Goal: Check status: Check status

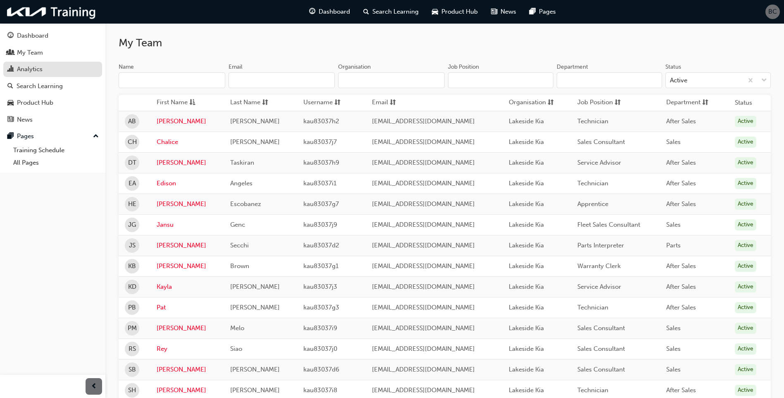
click at [49, 69] on div "Analytics" at bounding box center [52, 69] width 91 height 10
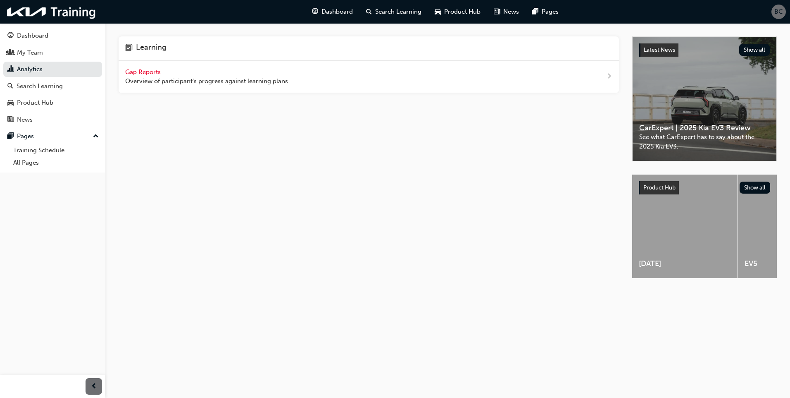
click at [241, 81] on span "Overview of participant's progress against learning plans." at bounding box center [207, 81] width 165 height 10
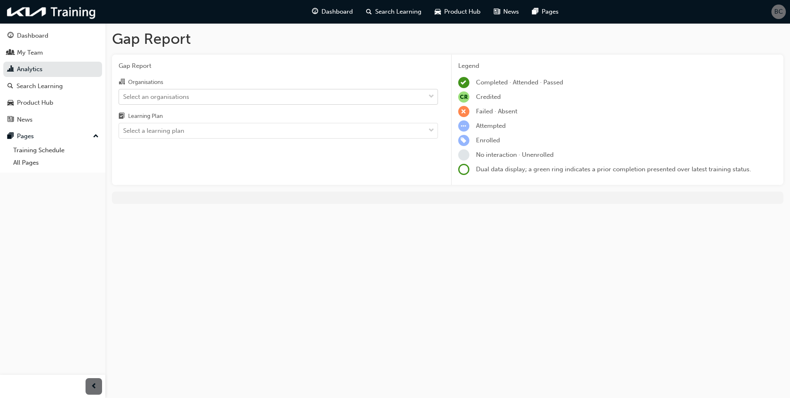
click at [243, 103] on div "Select an organisations" at bounding box center [272, 96] width 306 height 14
click at [124, 100] on input "Organisations Select an organisations" at bounding box center [123, 96] width 1 height 7
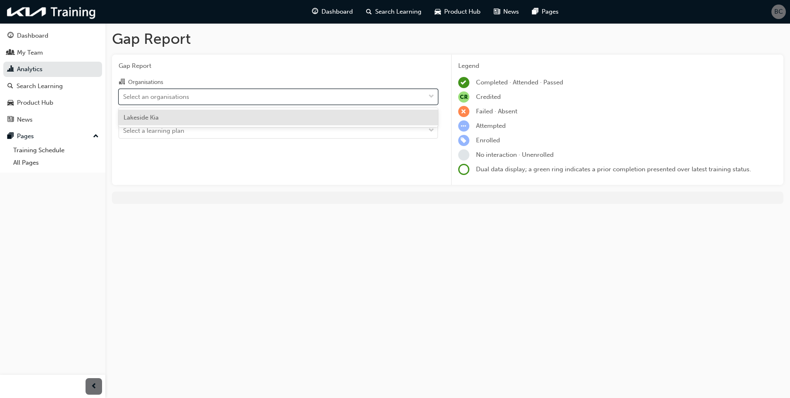
click at [234, 120] on div "Lakeside Kia" at bounding box center [279, 118] width 320 height 16
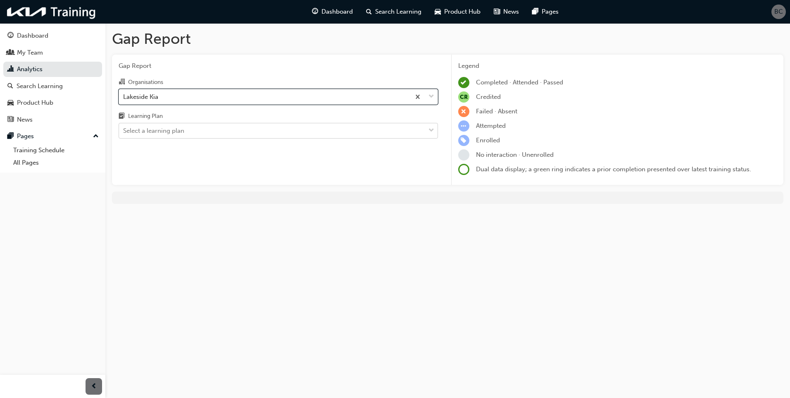
click at [239, 132] on div "Select a learning plan" at bounding box center [272, 131] width 306 height 14
click at [124, 132] on input "Learning Plan Select a learning plan" at bounding box center [123, 130] width 1 height 7
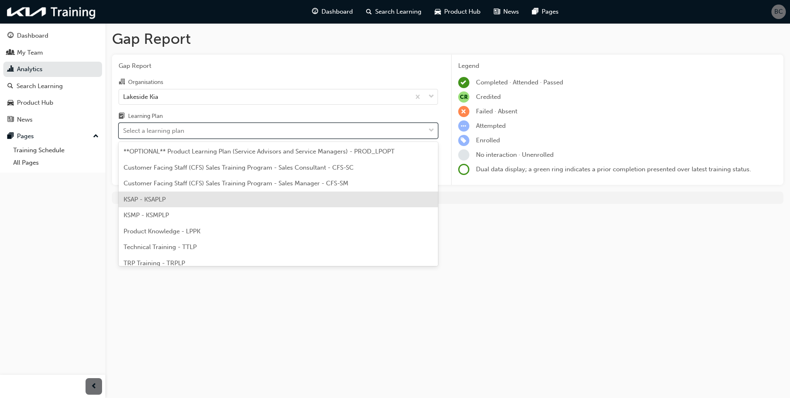
click at [217, 201] on div "KSAP - KSAPLP" at bounding box center [279, 199] width 320 height 16
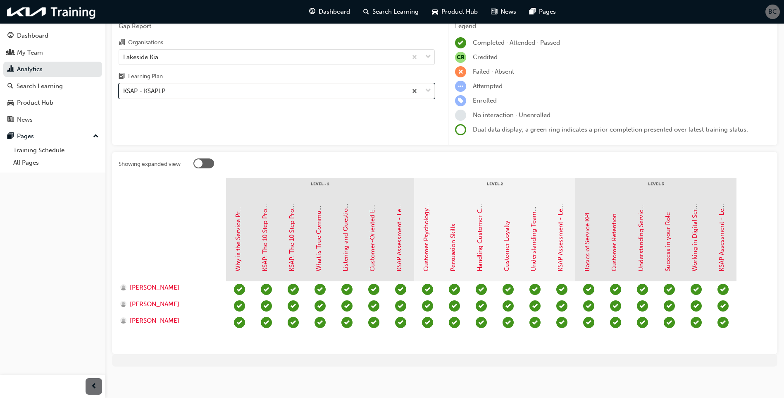
scroll to position [42, 0]
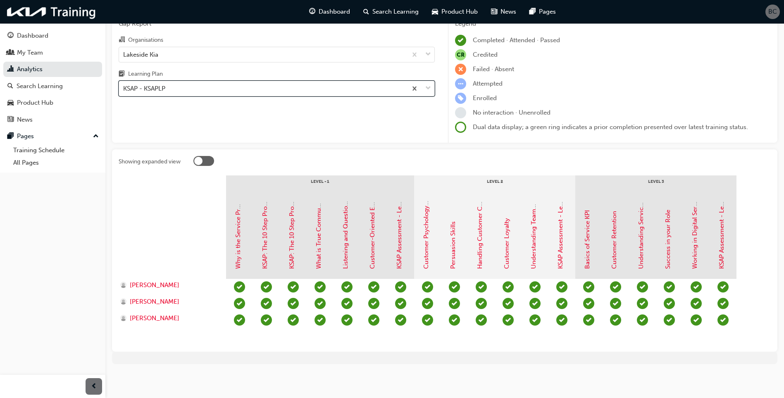
click at [274, 91] on div "KSAP - KSAPLP" at bounding box center [263, 88] width 288 height 14
click at [124, 91] on input "Learning Plan option KSAP - KSAPLP, selected. 0 results available. Select is fo…" at bounding box center [123, 88] width 1 height 7
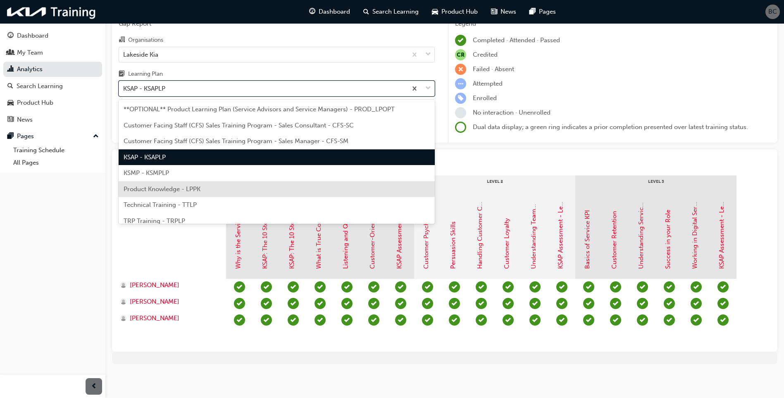
click at [205, 193] on div "Product Knowledge - LPPK" at bounding box center [277, 189] width 316 height 16
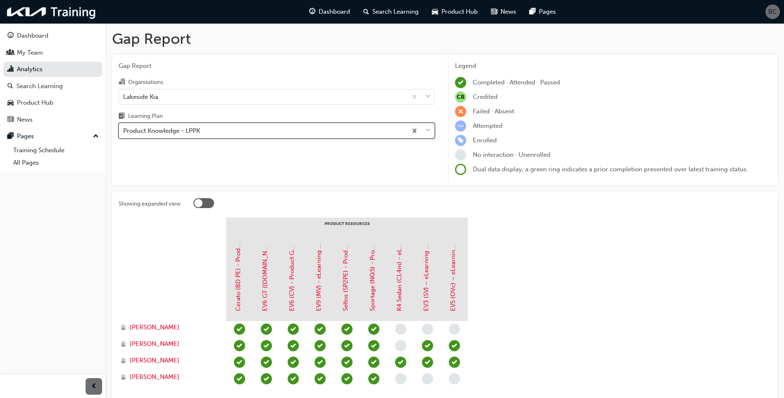
click at [236, 134] on div "Product Knowledge - LPPK" at bounding box center [263, 131] width 288 height 14
click at [124, 134] on input "Learning Plan option Product Knowledge - LPPK, selected. 0 results available. S…" at bounding box center [123, 130] width 1 height 7
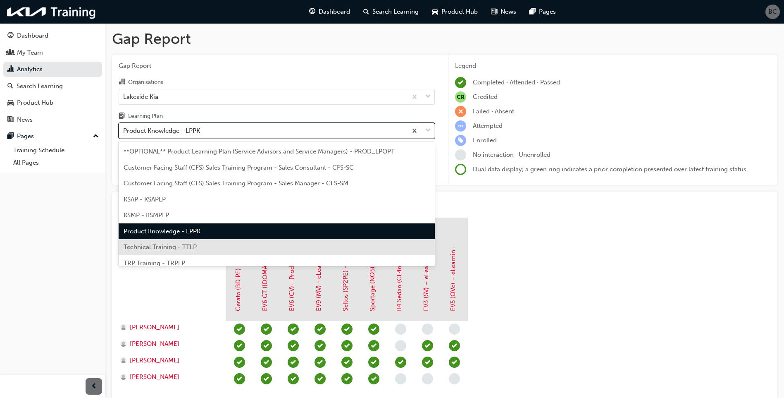
click at [200, 248] on div "Technical Training - TTLP" at bounding box center [277, 247] width 316 height 16
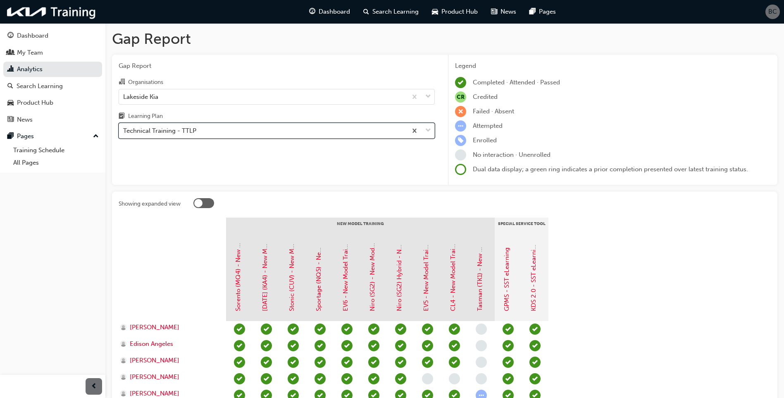
click at [280, 135] on div "Technical Training - TTLP" at bounding box center [263, 131] width 288 height 14
click at [124, 134] on input "Learning Plan option Technical Training - TTLP, selected. 0 results available. …" at bounding box center [123, 130] width 1 height 7
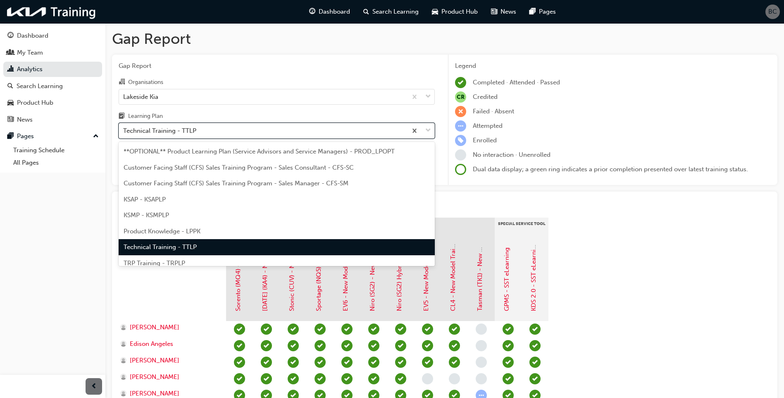
click at [217, 265] on div "TRP Training - TRPLP" at bounding box center [277, 263] width 316 height 16
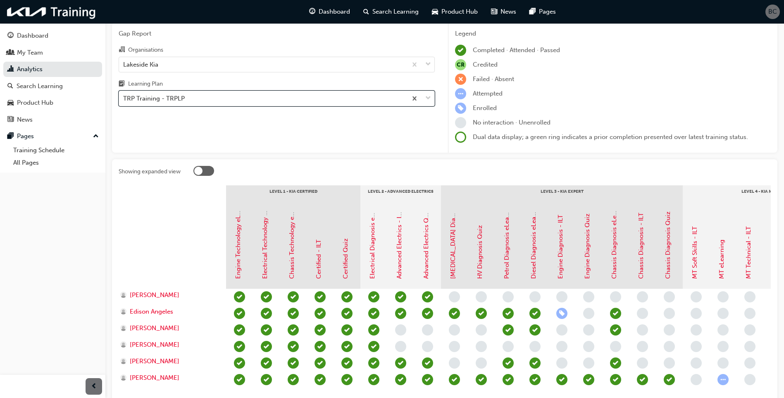
scroll to position [98, 0]
